Goal: Communication & Community: Ask a question

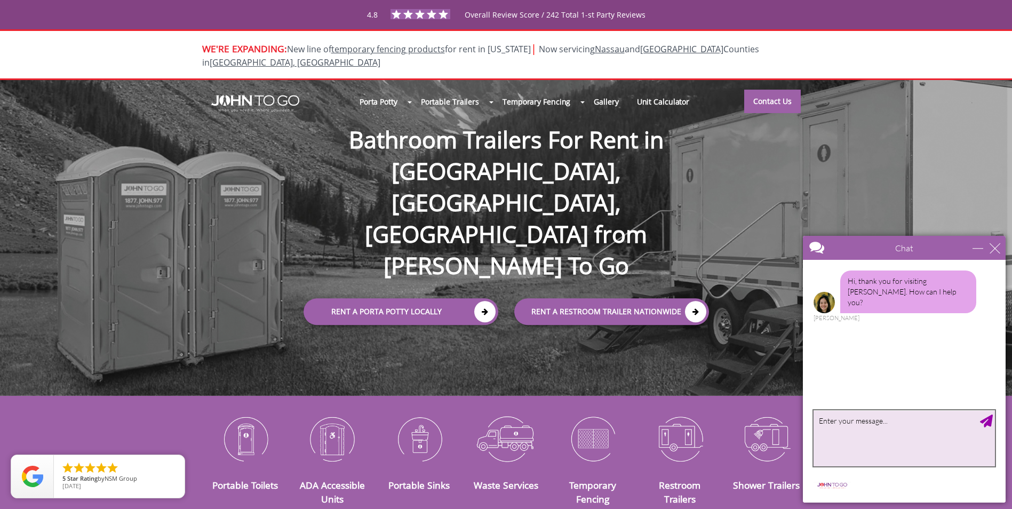
click at [859, 421] on textarea "type your message" at bounding box center [904, 438] width 181 height 56
type textarea "Hi [PERSON_NAME],"
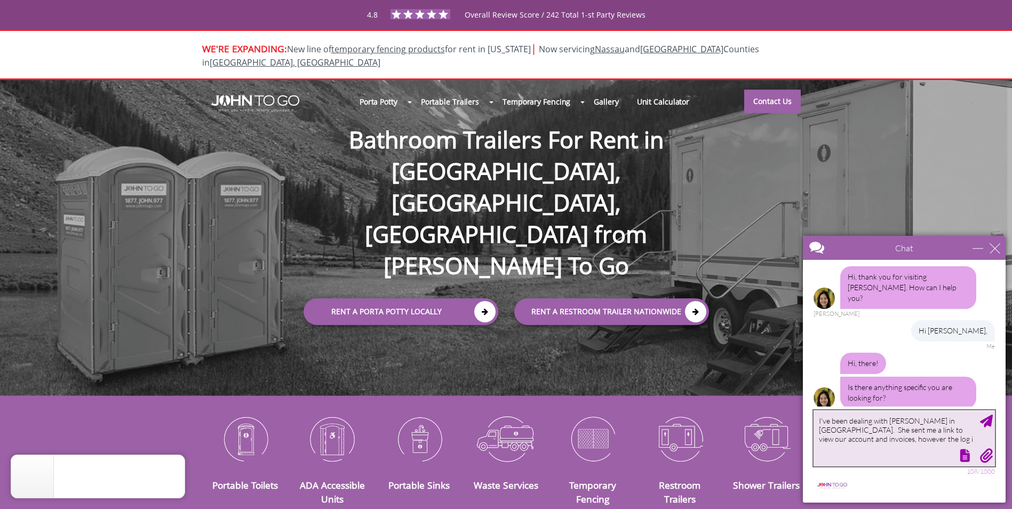
scroll to position [6, 0]
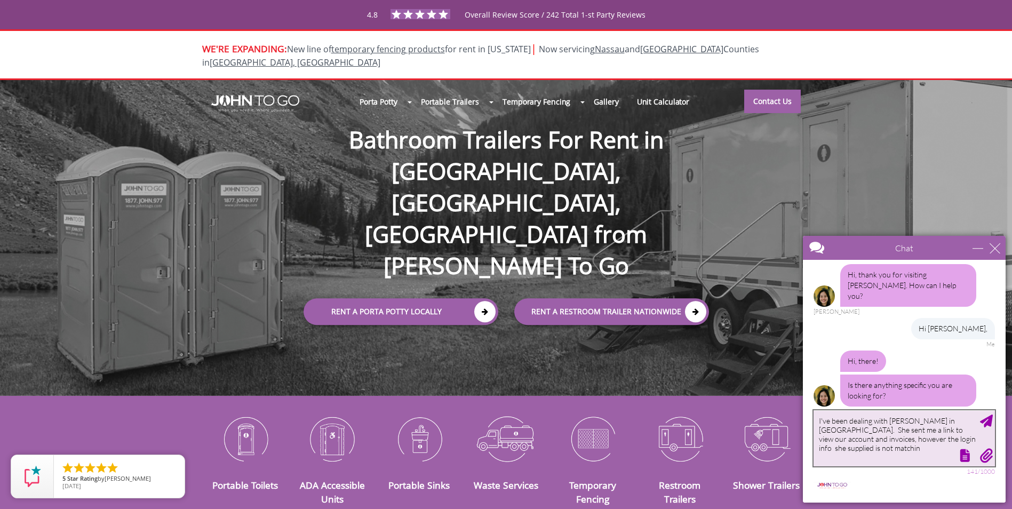
type textarea "I've been dealing with [PERSON_NAME] in [GEOGRAPHIC_DATA]. She sent me a link t…"
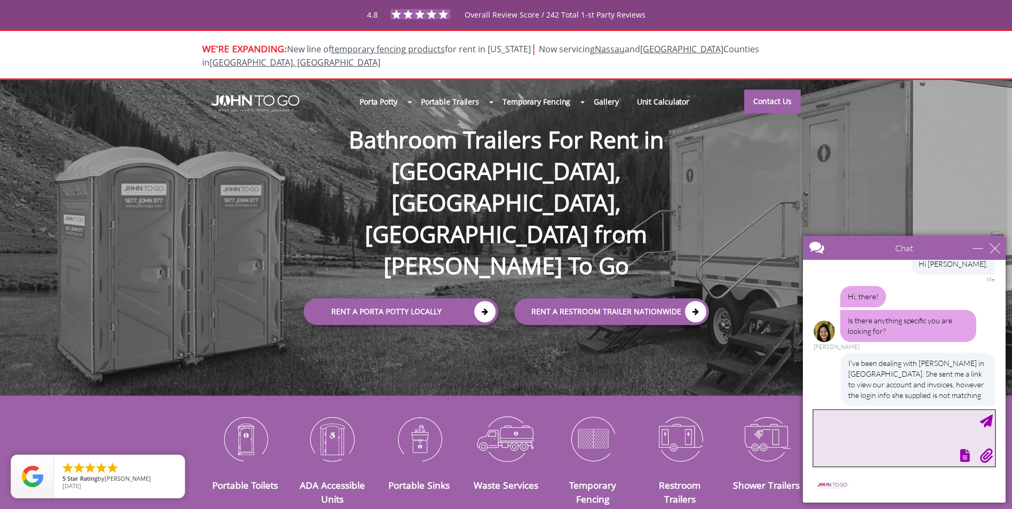
click at [849, 425] on textarea "type your message" at bounding box center [904, 438] width 181 height 56
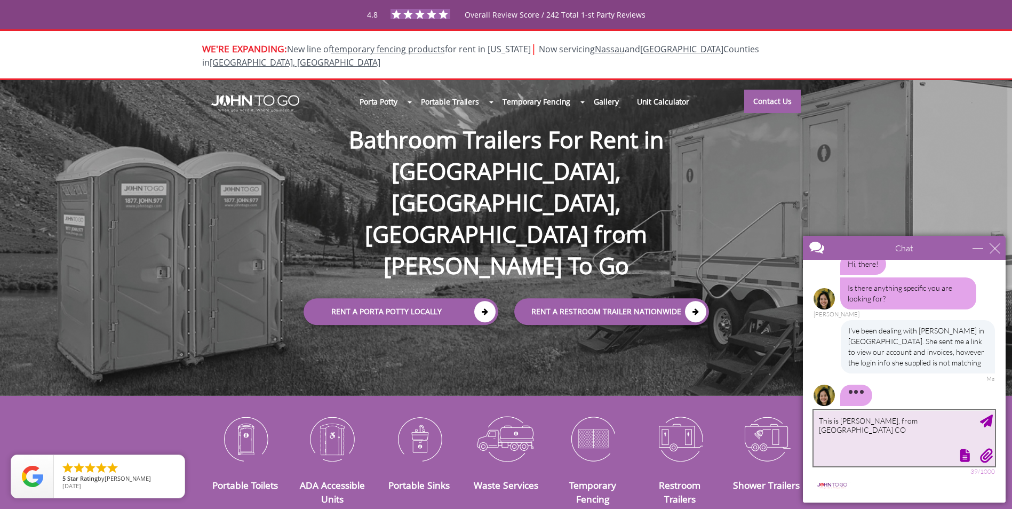
type textarea "This is [PERSON_NAME], from [GEOGRAPHIC_DATA] CO."
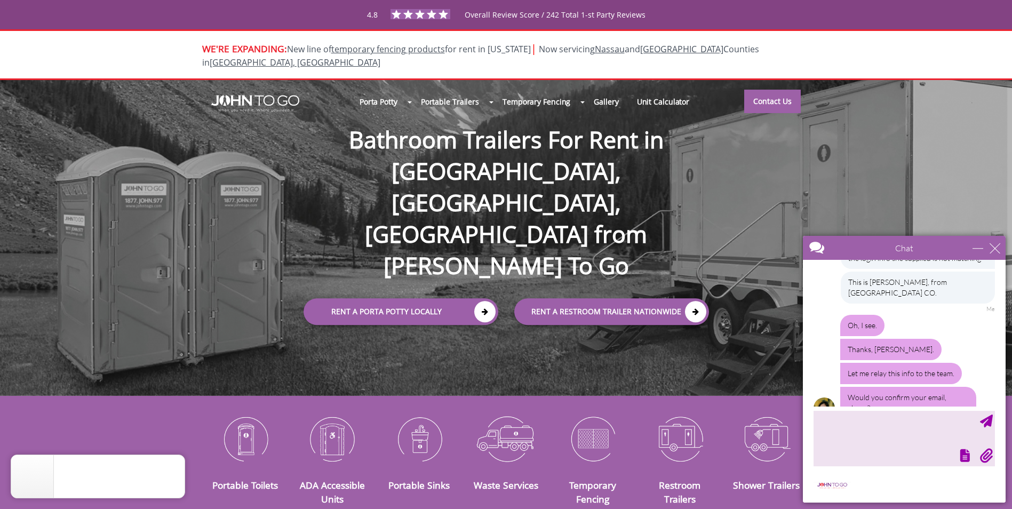
scroll to position [210, 0]
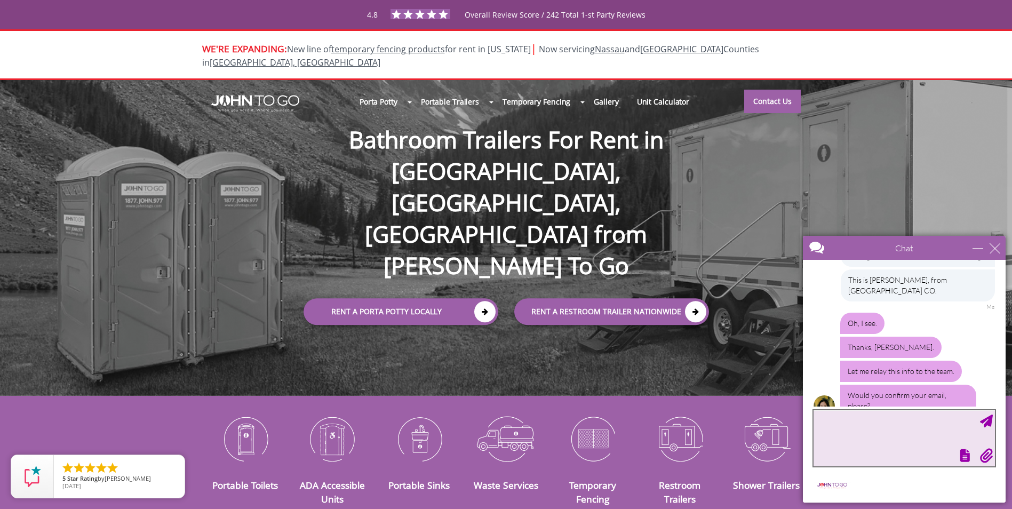
click at [842, 420] on textarea "type your message" at bounding box center [904, 438] width 181 height 56
type textarea "[EMAIL_ADDRESS][DOMAIN_NAME]"
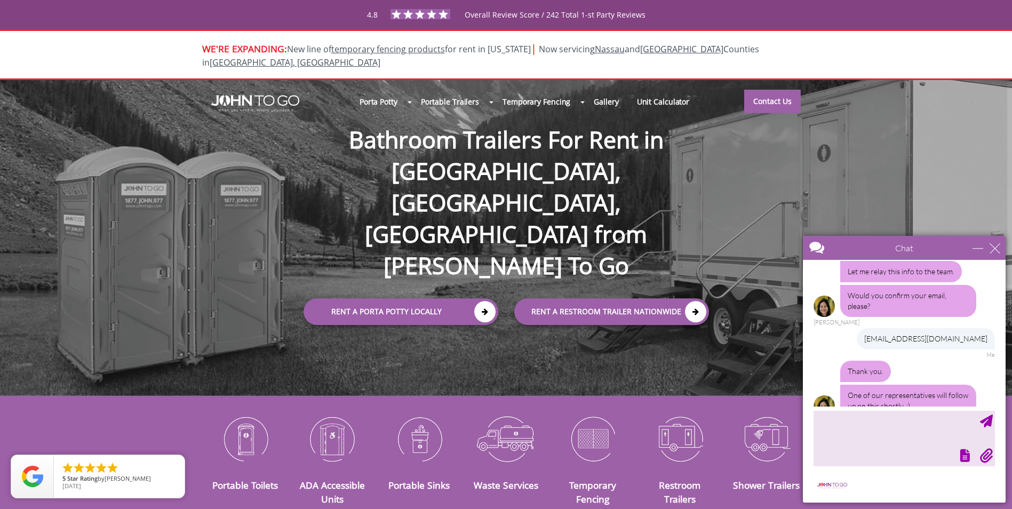
scroll to position [342, 0]
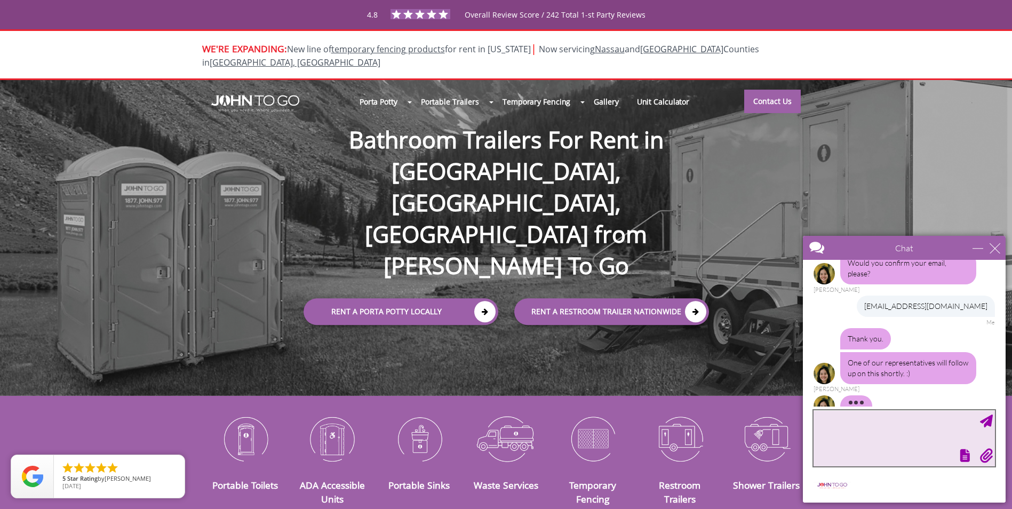
click at [841, 422] on textarea "type your message" at bounding box center [904, 438] width 181 height 56
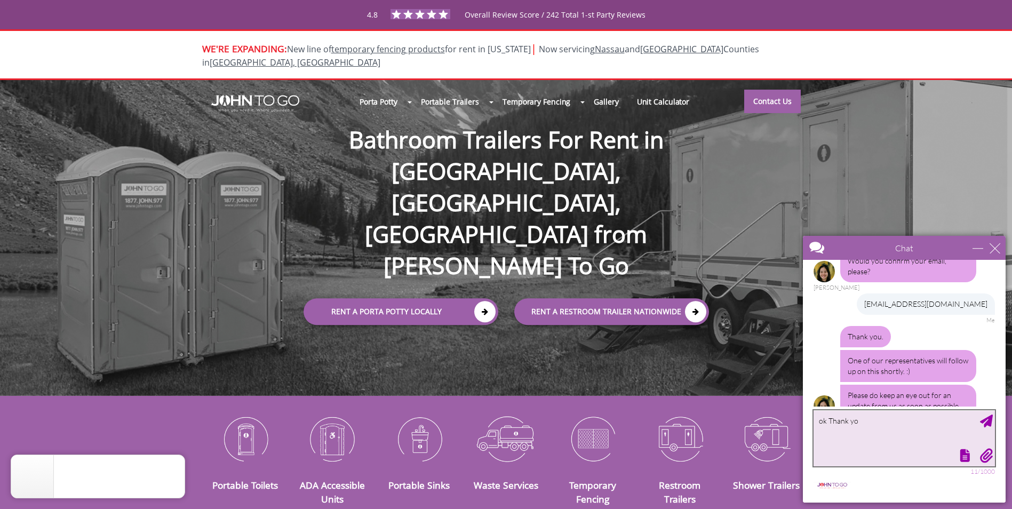
type textarea "ok Thank you"
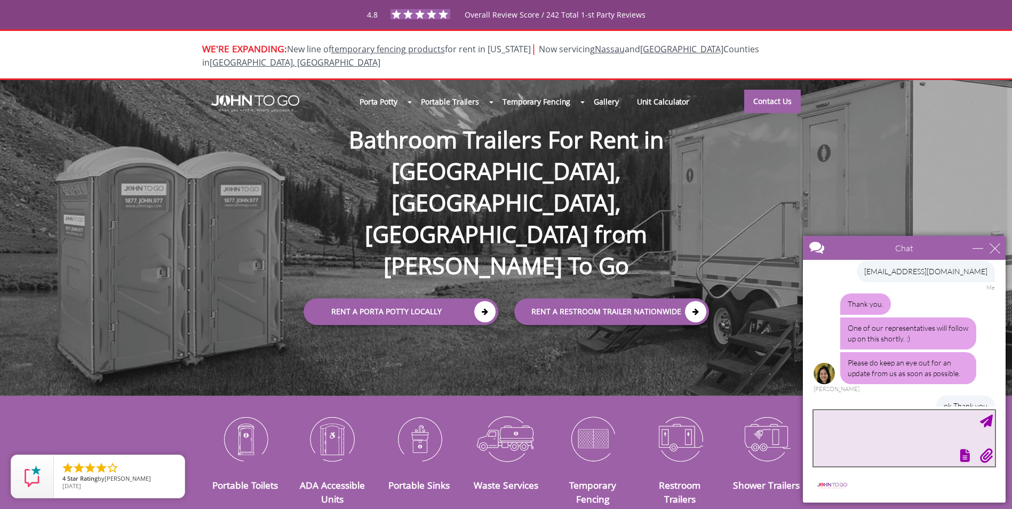
scroll to position [409, 0]
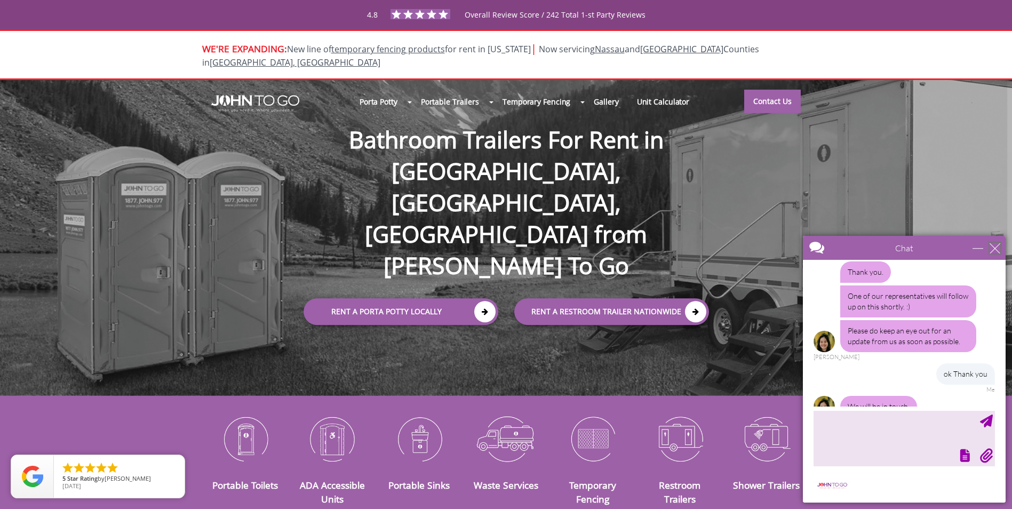
click at [994, 249] on div "close" at bounding box center [995, 248] width 11 height 11
type input "Continue Chat"
type input "End Chat"
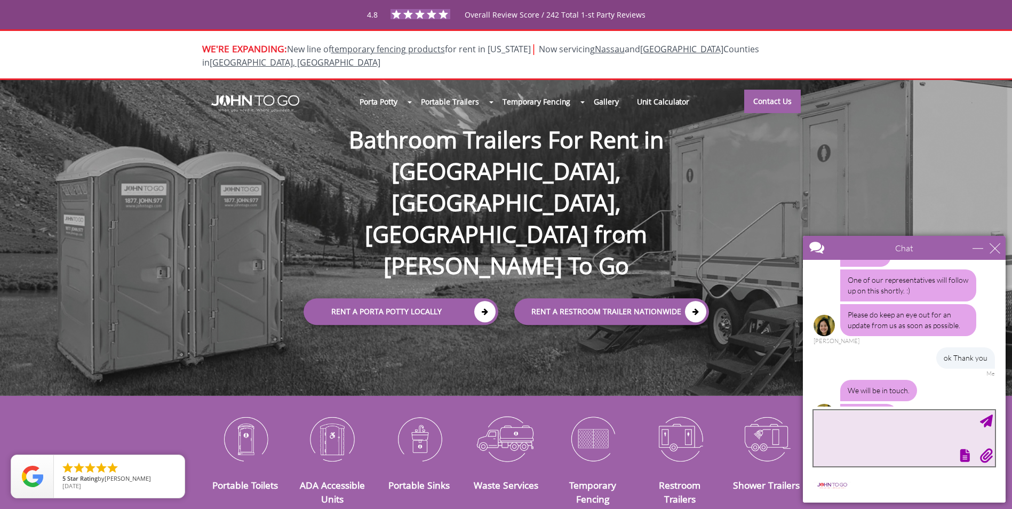
scroll to position [433, 0]
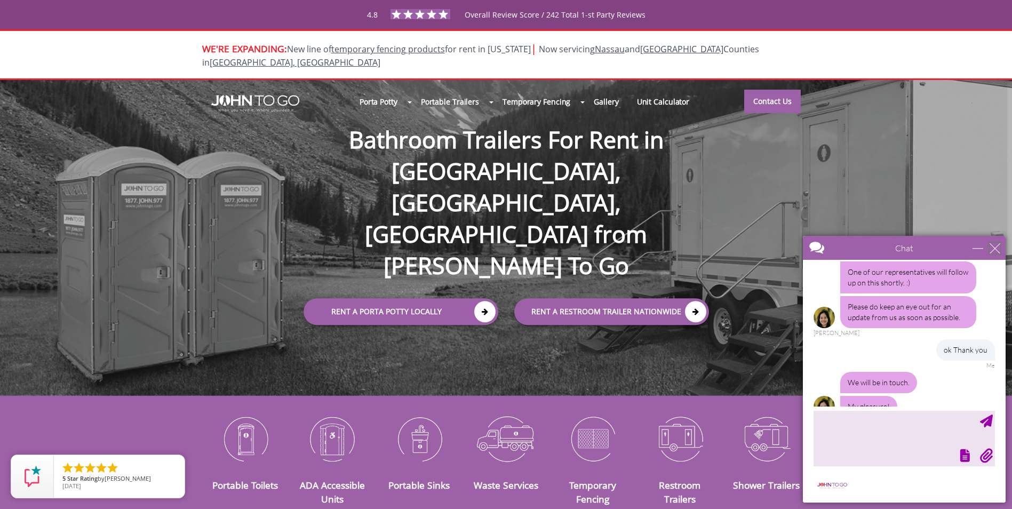
click at [994, 248] on div "close" at bounding box center [995, 248] width 11 height 11
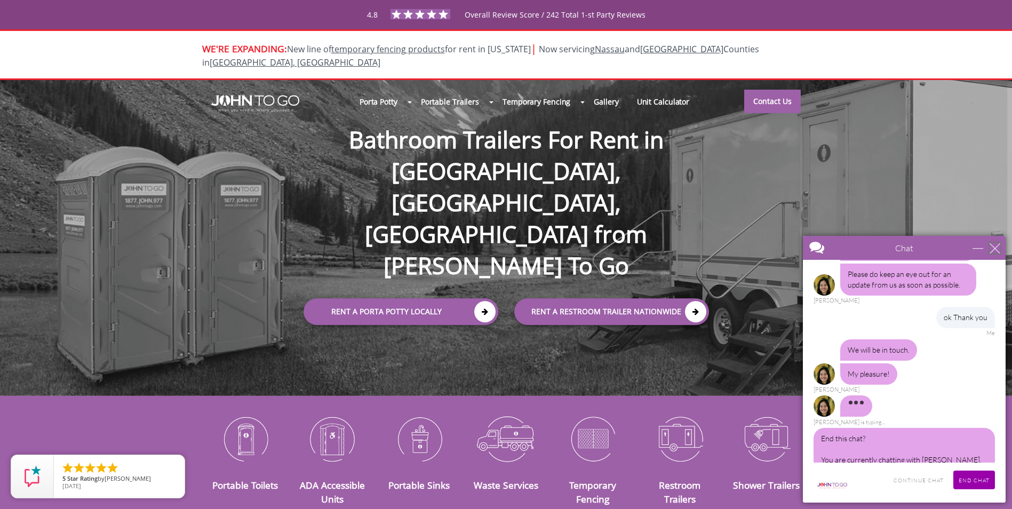
scroll to position [482, 0]
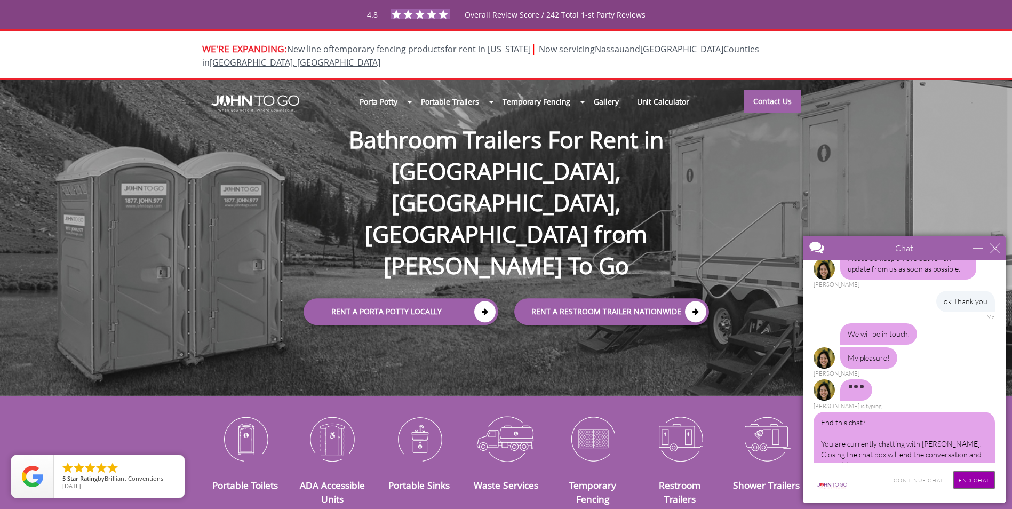
click at [965, 481] on input "End Chat" at bounding box center [974, 480] width 42 height 19
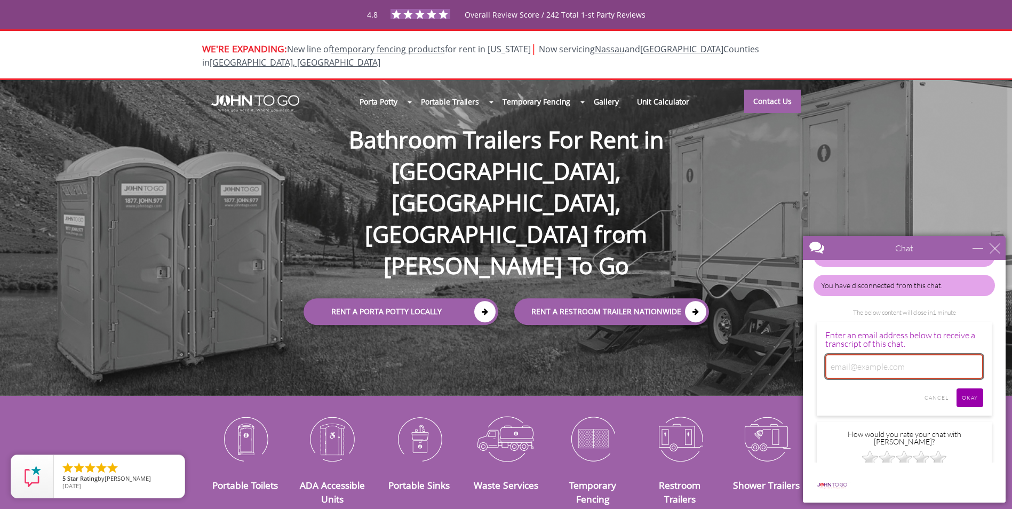
click at [849, 354] on input "email" at bounding box center [904, 366] width 158 height 25
click at [992, 250] on div "close" at bounding box center [995, 248] width 11 height 11
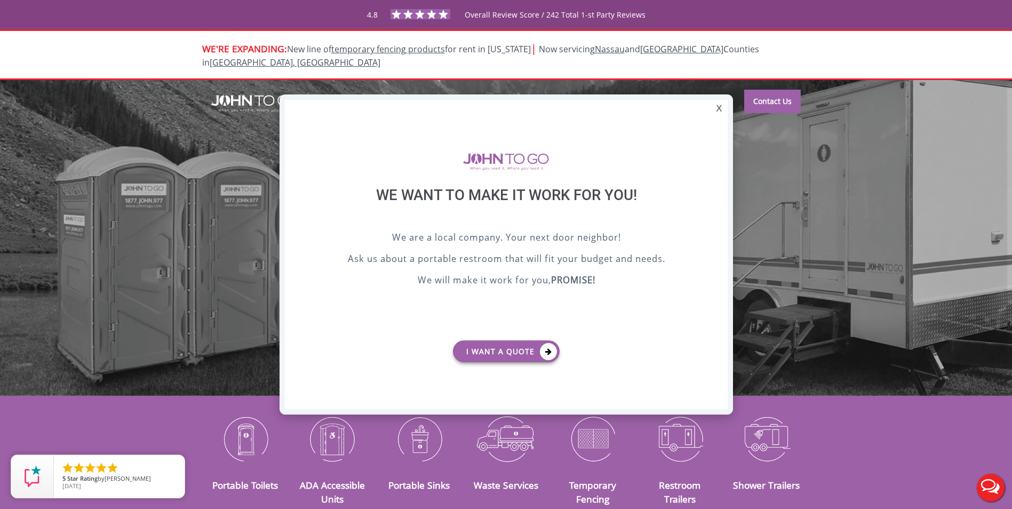
scroll to position [0, 0]
click at [716, 111] on div "X" at bounding box center [719, 109] width 17 height 18
